Goal: Information Seeking & Learning: Find specific page/section

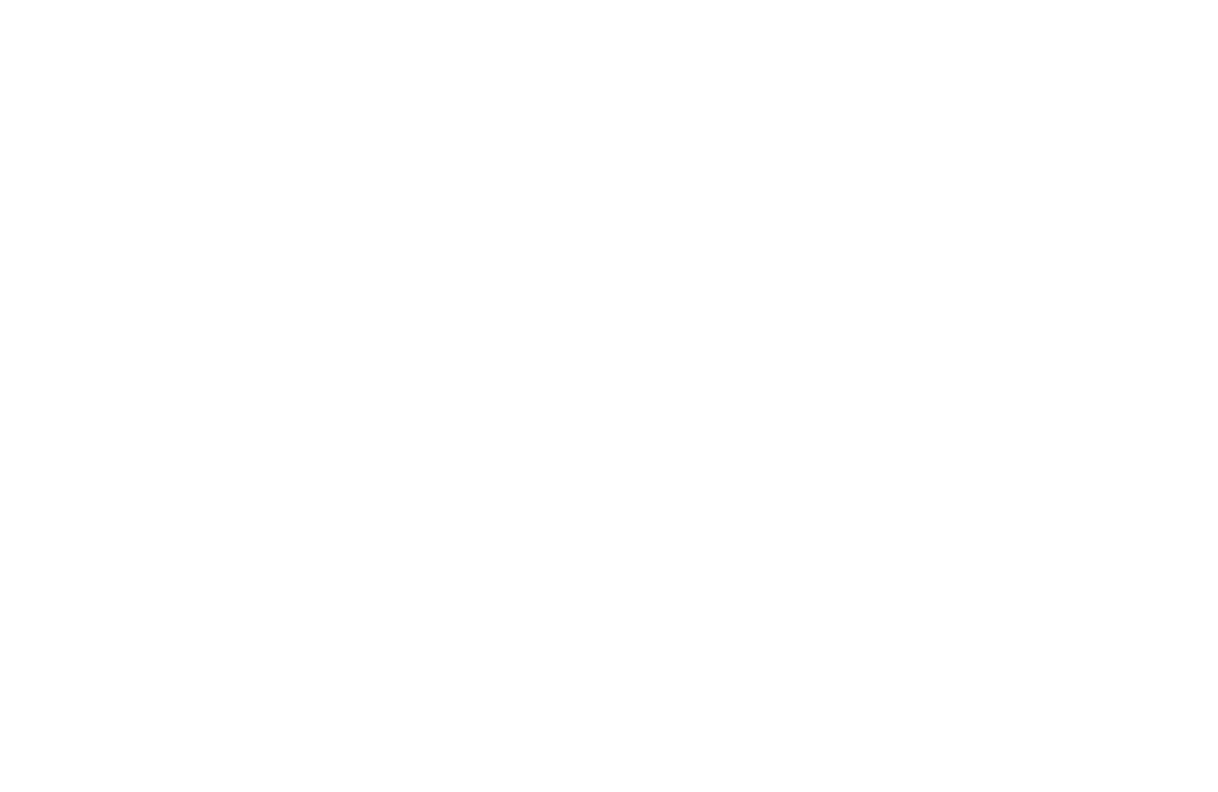
select select "**********"
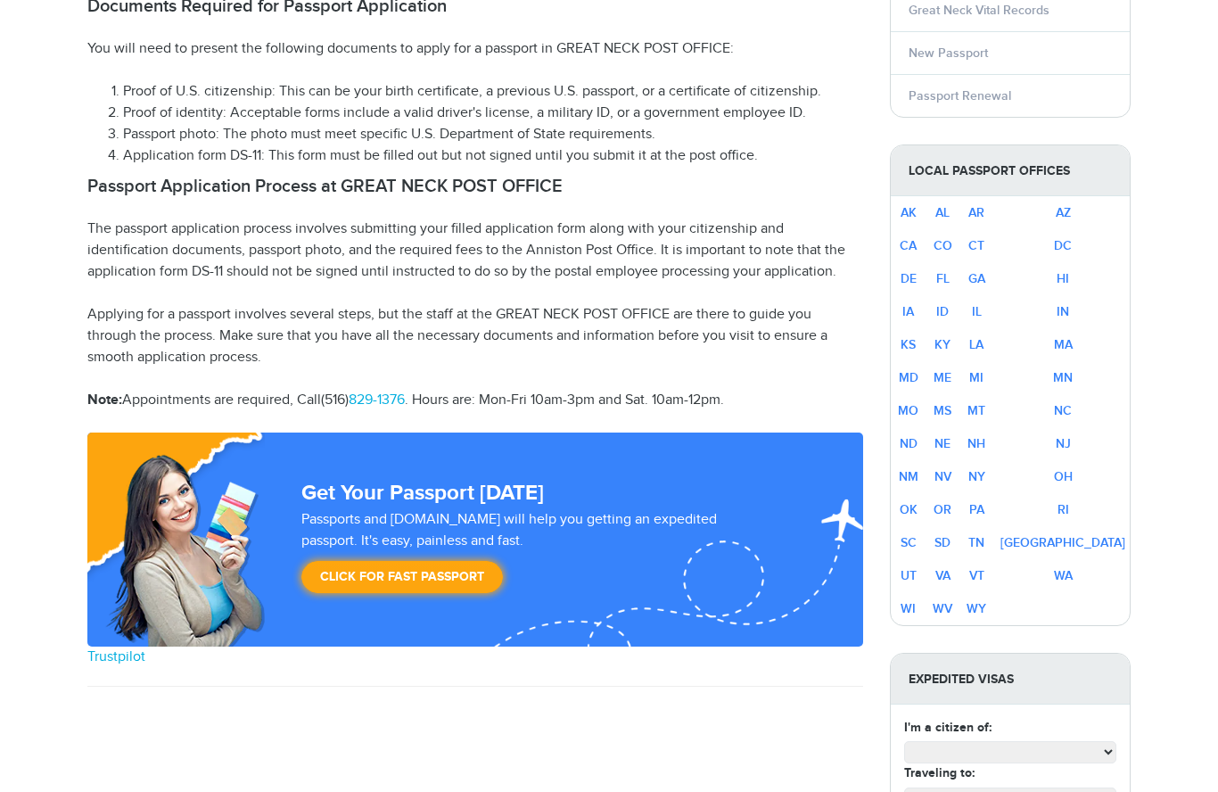
select select "**********"
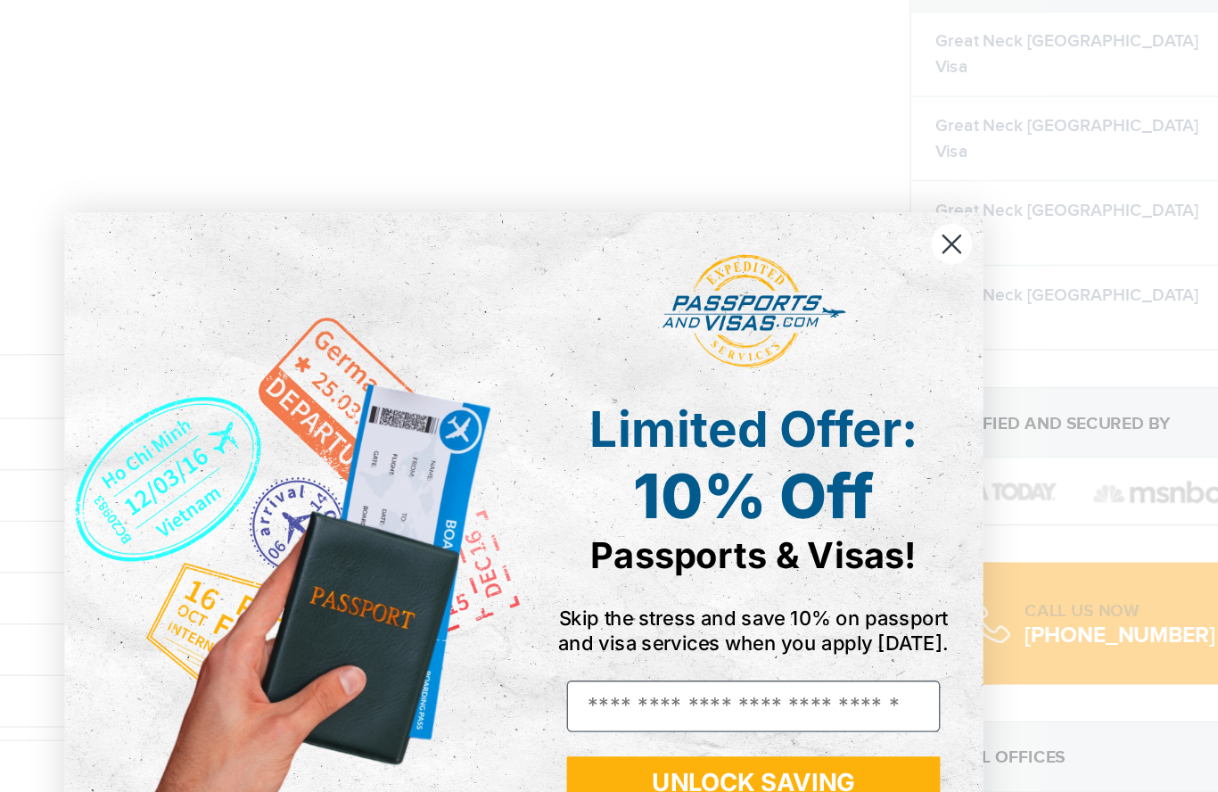
click at [906, 181] on circle "Close dialog" at bounding box center [920, 177] width 29 height 29
